Goal: Find specific page/section: Find specific page/section

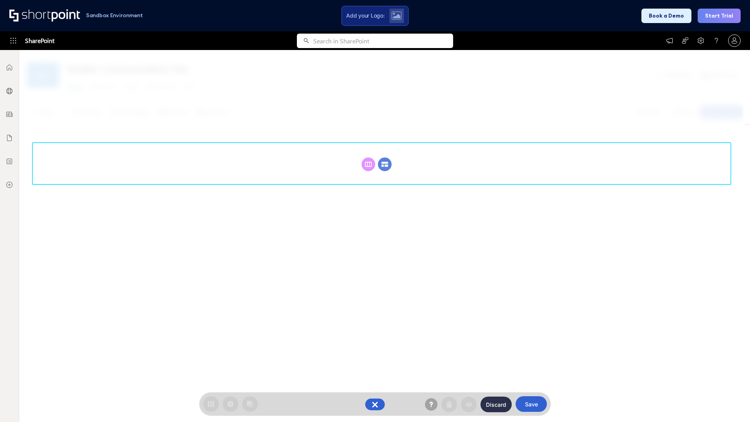
click at [385, 164] on circle at bounding box center [385, 164] width 14 height 14
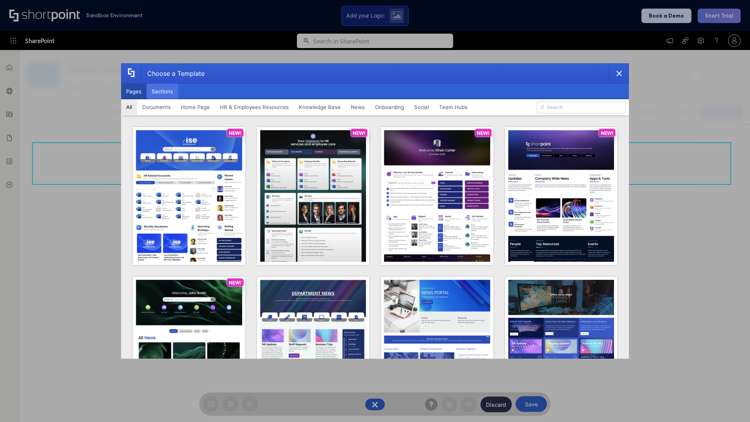
click at [162, 91] on button "Sections" at bounding box center [163, 92] width 32 height 16
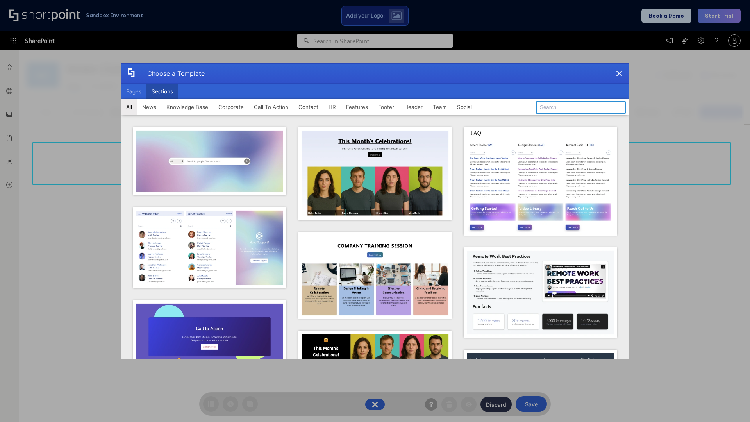
type input "FAQ 1"
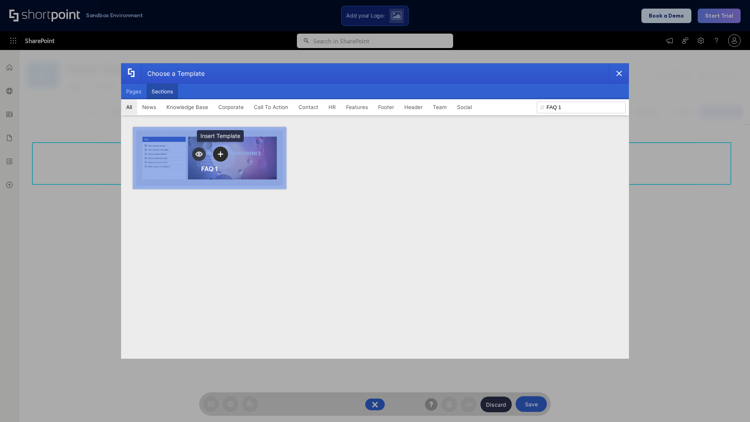
click at [220, 154] on icon "template selector" at bounding box center [220, 153] width 5 height 5
